Goal: Transaction & Acquisition: Purchase product/service

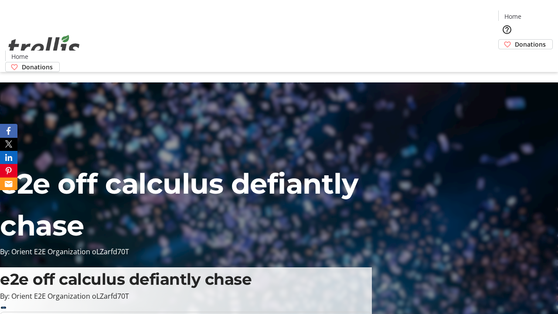
click at [515, 40] on span "Donations" at bounding box center [530, 44] width 31 height 9
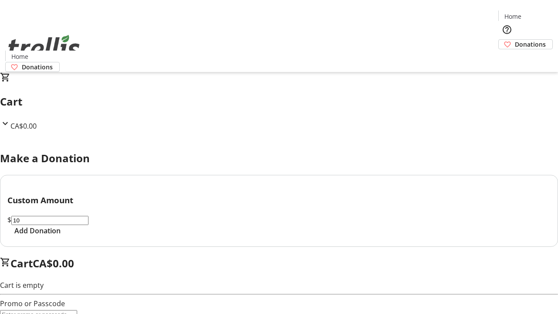
click at [61, 236] on span "Add Donation" at bounding box center [37, 230] width 46 height 10
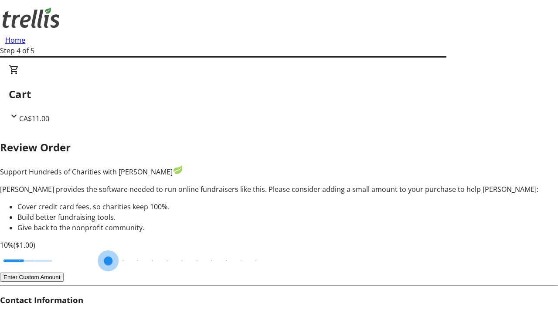
type input "20"
click at [61, 251] on input "Cover fees percentage" at bounding box center [27, 260] width 67 height 19
